Goal: Task Accomplishment & Management: Use online tool/utility

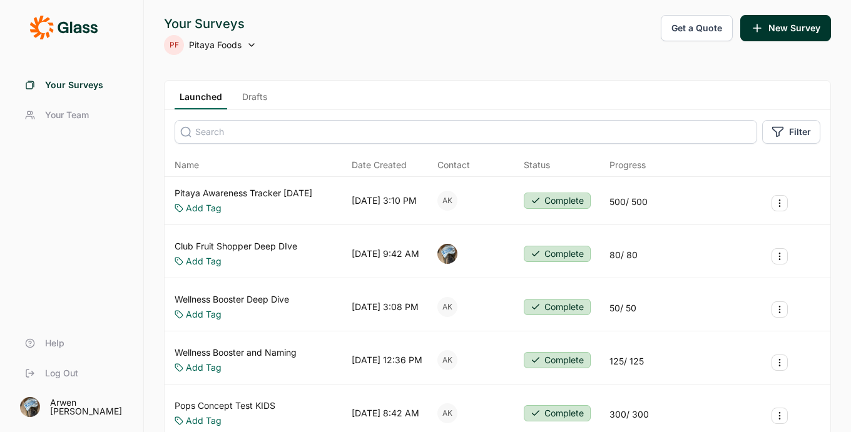
click at [235, 46] on span "Pitaya Foods" at bounding box center [215, 45] width 53 height 13
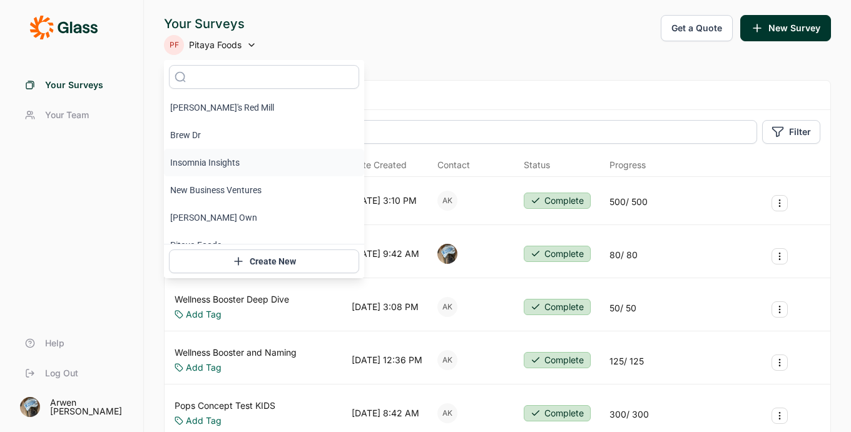
click at [210, 163] on li "Insomnia Insights" at bounding box center [264, 163] width 200 height 28
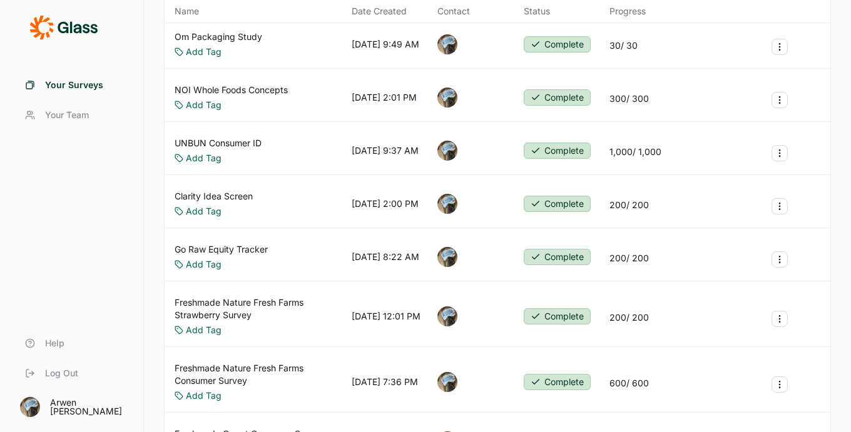
scroll to position [580, 0]
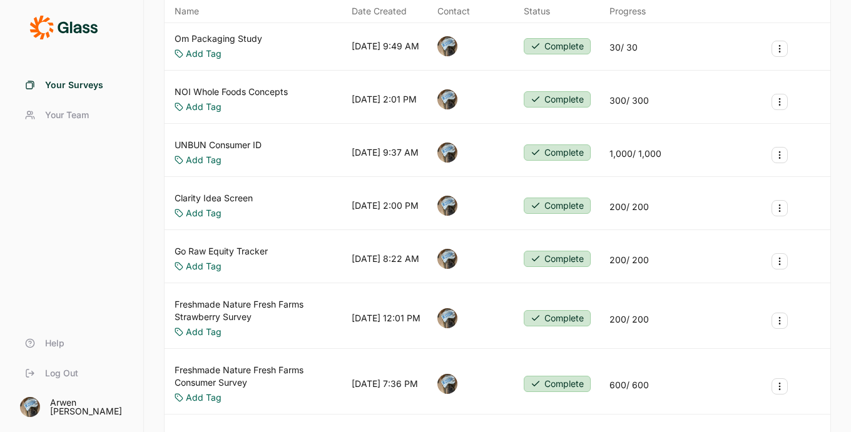
click at [228, 199] on link "Clarity Idea Screen" at bounding box center [214, 198] width 78 height 13
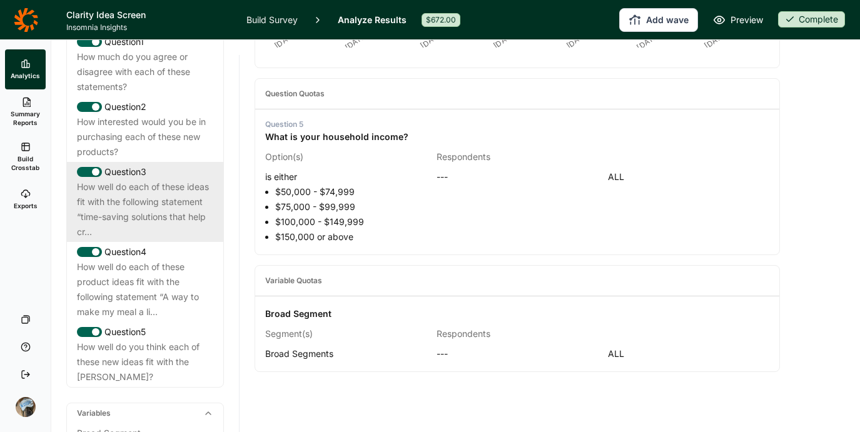
scroll to position [602, 0]
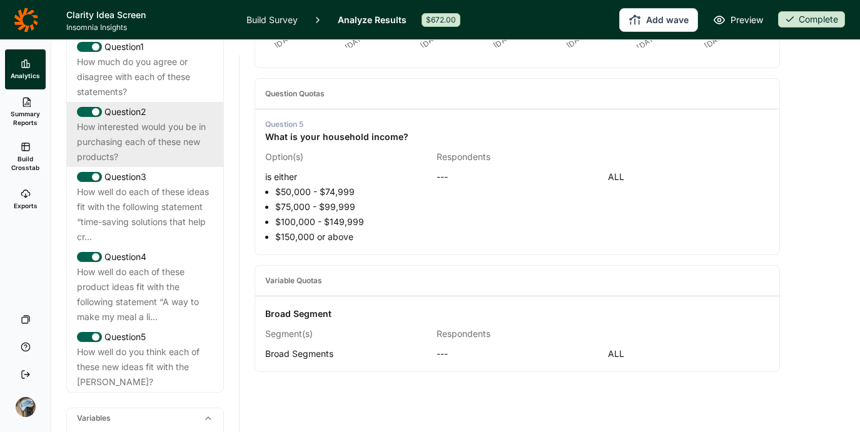
click at [112, 141] on div "How interested would you be in purchasing each of these new products?" at bounding box center [145, 142] width 136 height 45
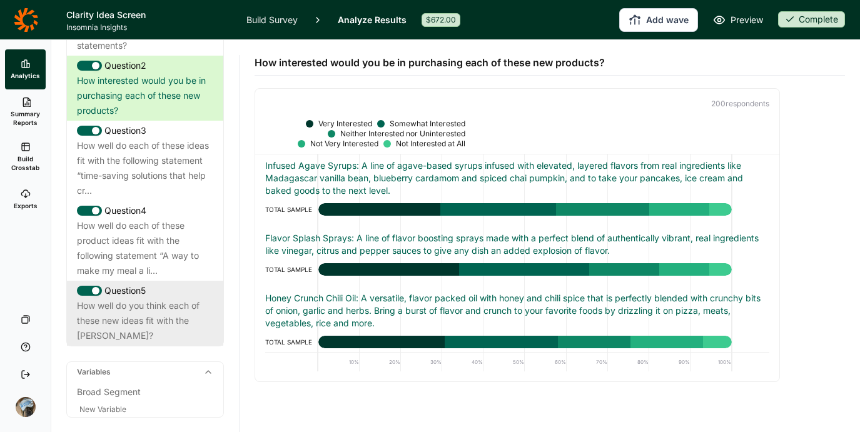
scroll to position [719, 0]
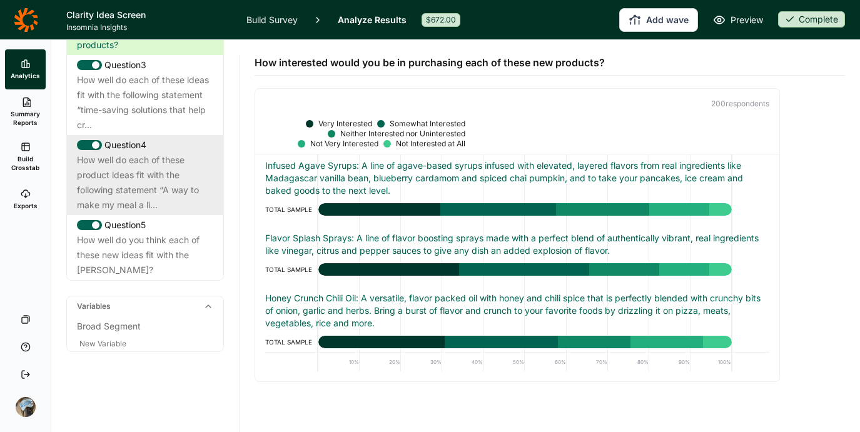
click at [138, 188] on div "How well do each of these product ideas fit with the following statement “A way…" at bounding box center [145, 183] width 136 height 60
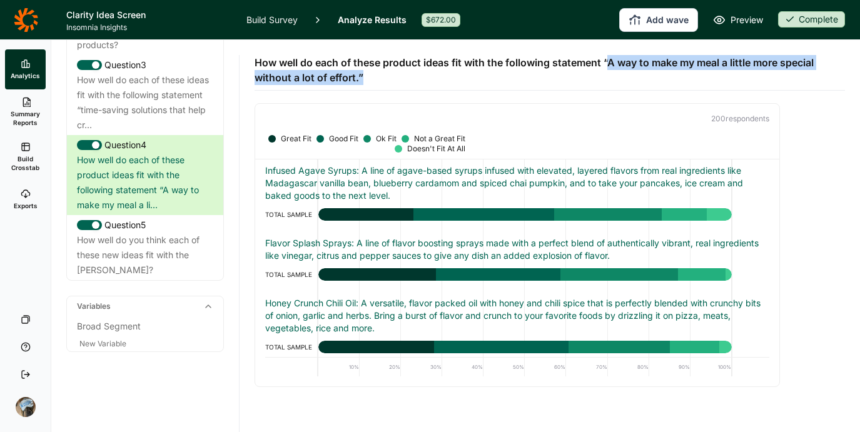
drag, startPoint x: 367, startPoint y: 79, endPoint x: 610, endPoint y: 59, distance: 244.2
click at [610, 59] on span "How well do each of these product ideas fit with the following statement “A way…" at bounding box center [550, 70] width 591 height 30
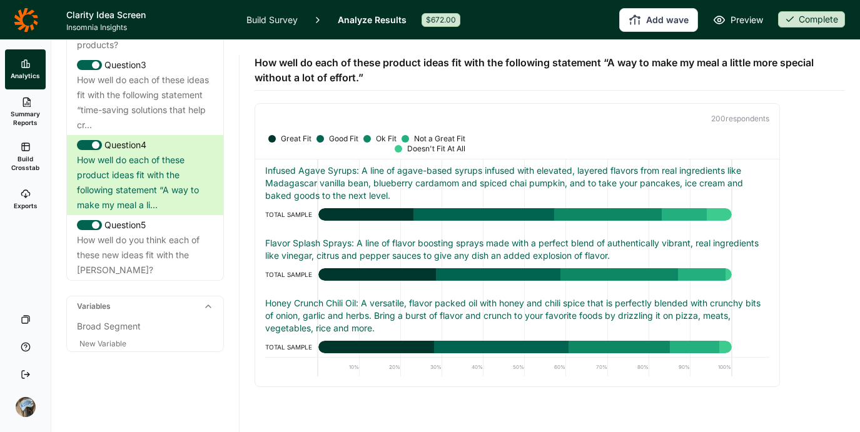
click at [610, 61] on span "How well do each of these product ideas fit with the following statement “A way…" at bounding box center [550, 70] width 591 height 30
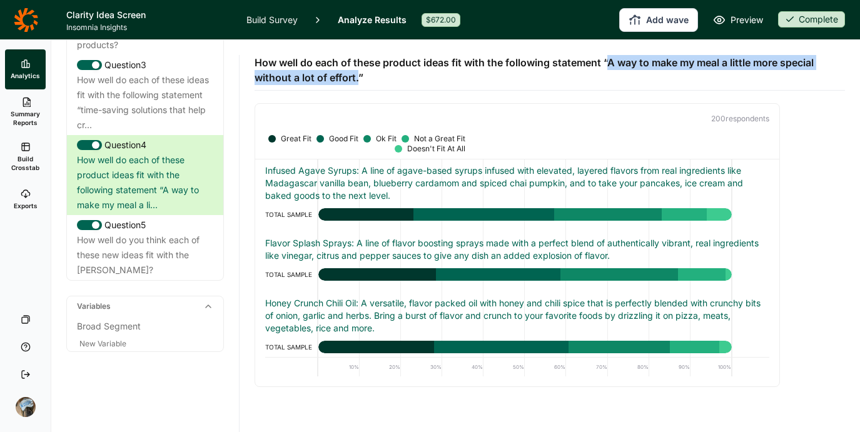
drag, startPoint x: 611, startPoint y: 62, endPoint x: 357, endPoint y: 73, distance: 254.3
click at [357, 73] on span "How well do each of these product ideas fit with the following statement “A way…" at bounding box center [550, 70] width 591 height 30
copy span "A way to make my meal a little more special without a lot of effort."
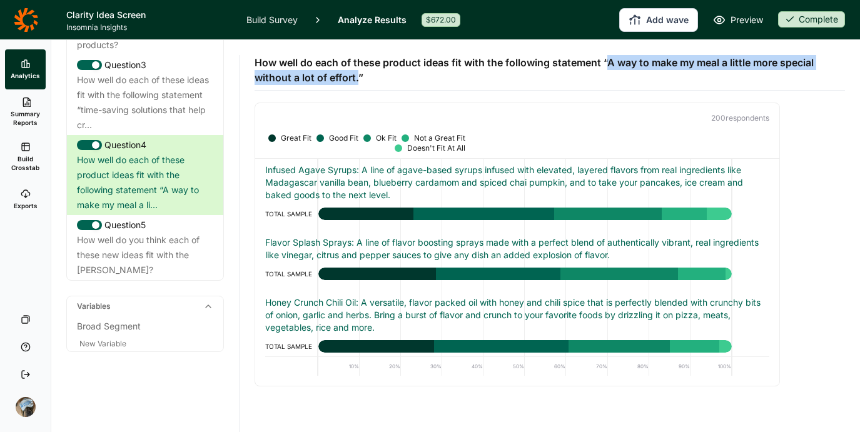
scroll to position [0, 0]
